Goal: Information Seeking & Learning: Learn about a topic

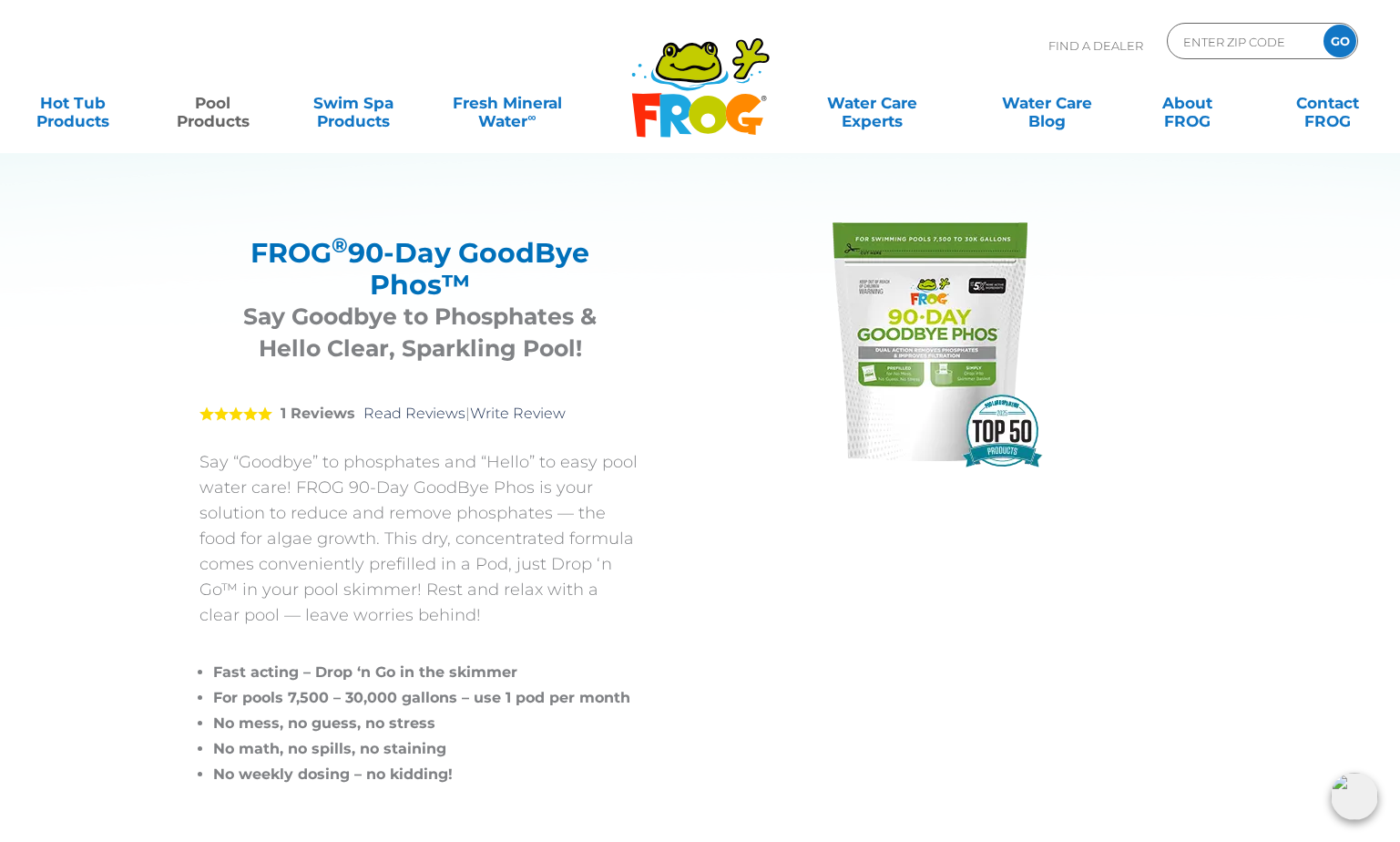
drag, startPoint x: 442, startPoint y: 279, endPoint x: 231, endPoint y: 261, distance: 211.8
click at [231, 261] on h2 "FROG ® 90-Day GoodBye Phos™" at bounding box center [421, 269] width 396 height 64
copy h2 "FROG ® 90-Day GoodBye Phos™"
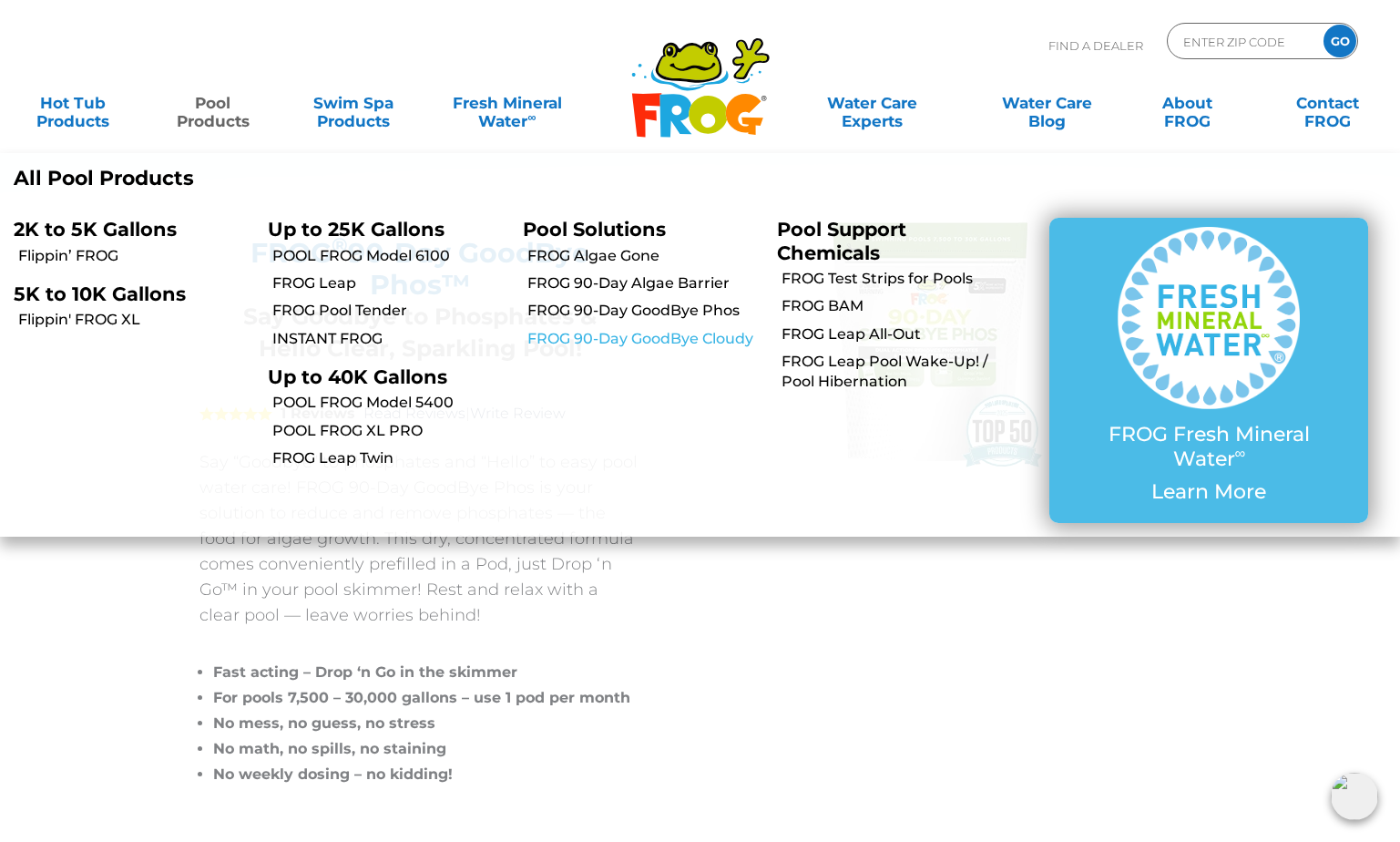
click at [701, 339] on link "FROG 90-Day GoodBye Cloudy" at bounding box center [645, 339] width 236 height 20
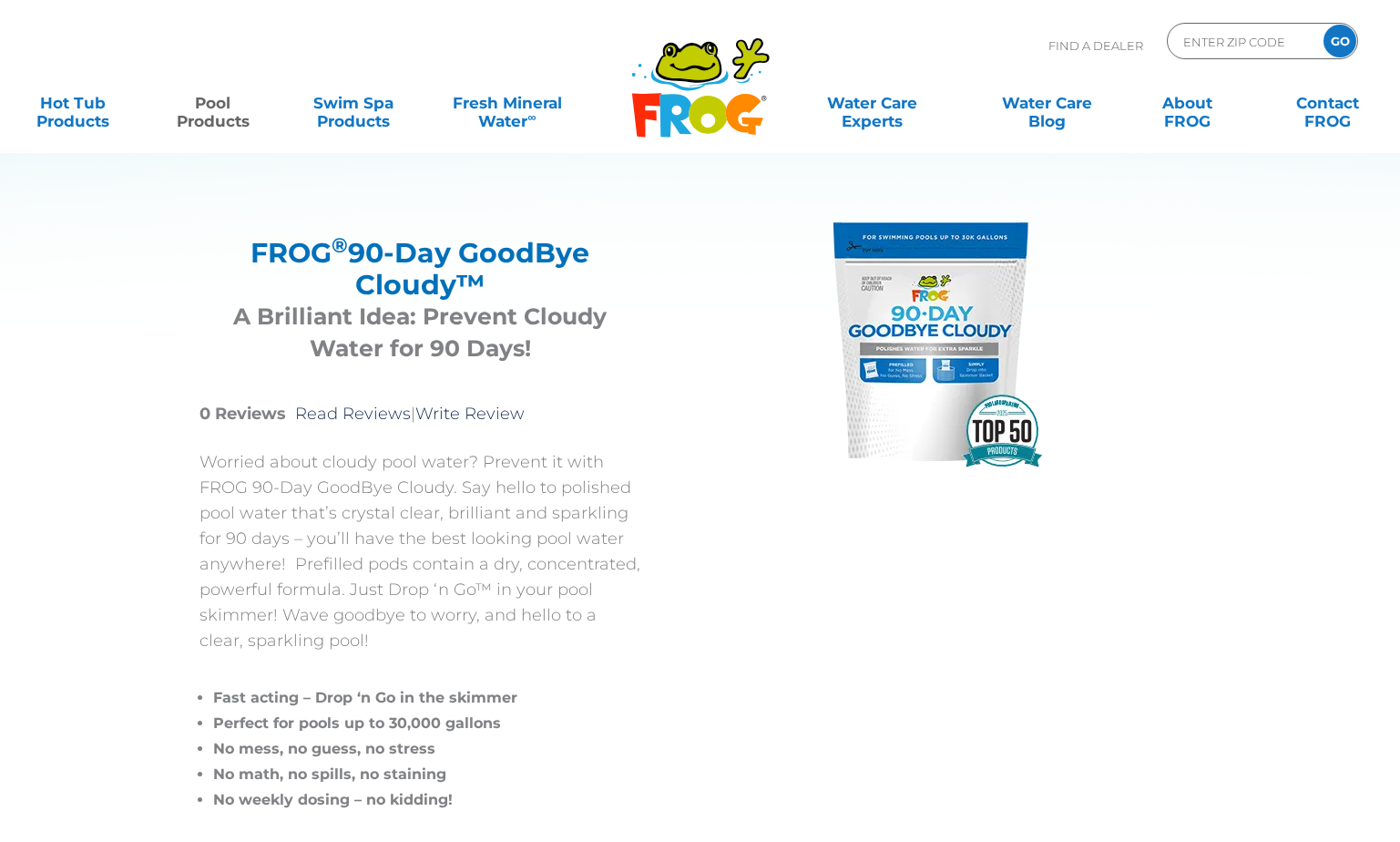
drag, startPoint x: 498, startPoint y: 285, endPoint x: 187, endPoint y: 252, distance: 312.7
click at [187, 252] on div "FROG ® 90-Day GoodBye Cloudy™ FROG ® 90-Day GoodBye Cloudy™ A Brilliant Idea: P…" at bounding box center [687, 514] width 1066 height 800
